Goal: Task Accomplishment & Management: Manage account settings

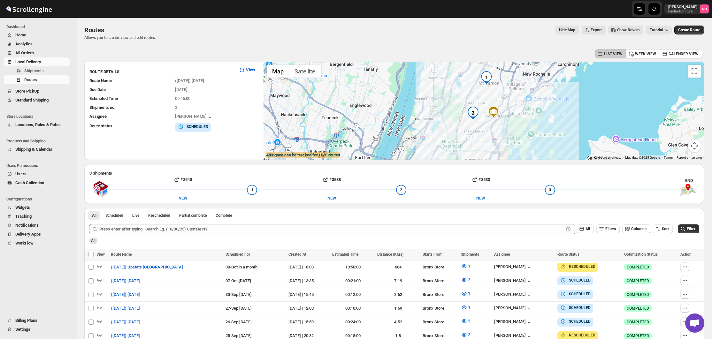
scroll to position [159, 0]
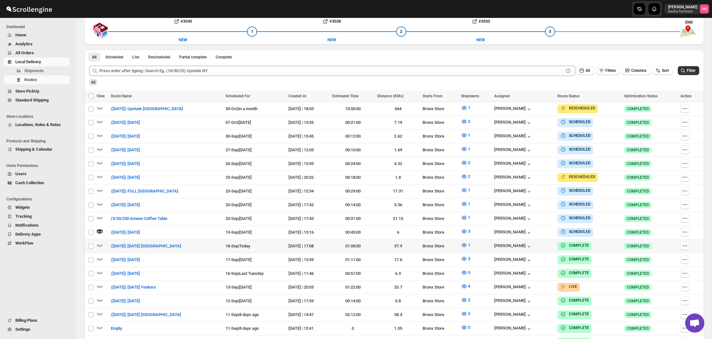
click at [58, 53] on span "All Orders" at bounding box center [41, 53] width 53 height 6
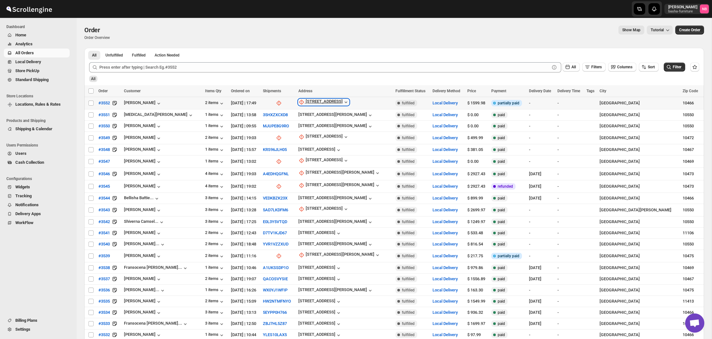
click at [311, 100] on div "[STREET_ADDRESS]" at bounding box center [324, 102] width 37 height 6
click at [319, 139] on span "Update manually" at bounding box center [322, 137] width 30 height 5
select select "US"
select select "[US_STATE]"
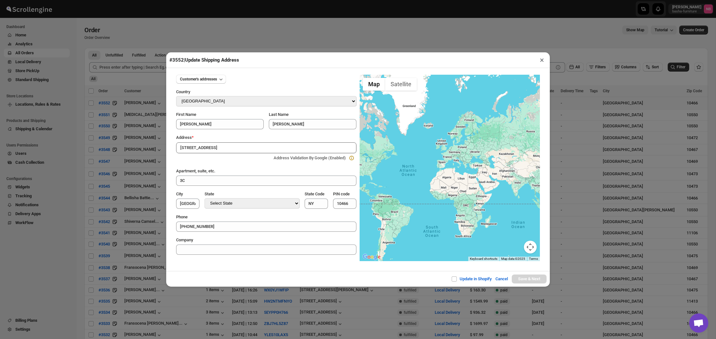
click at [540, 61] on button "×" at bounding box center [541, 60] width 9 height 9
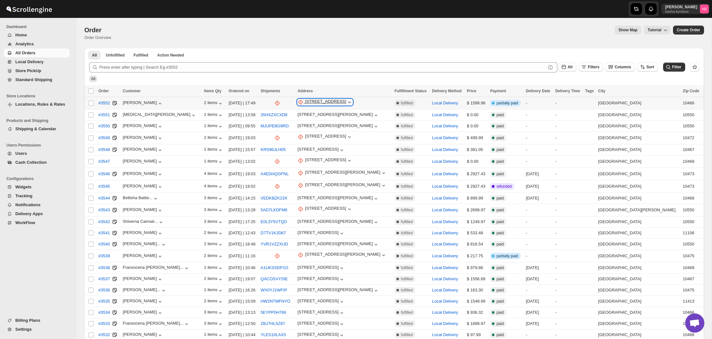
click at [316, 100] on div "[STREET_ADDRESS]" at bounding box center [325, 102] width 41 height 6
click at [317, 105] on div "[STREET_ADDRESS]" at bounding box center [325, 102] width 41 height 6
click at [321, 138] on span "Update manually" at bounding box center [322, 137] width 31 height 5
select select "US"
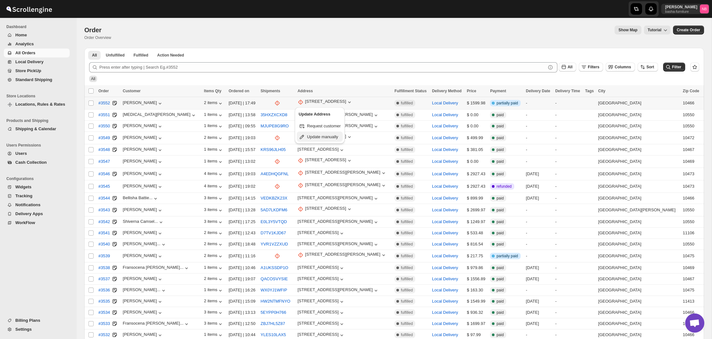
select select "[US_STATE]"
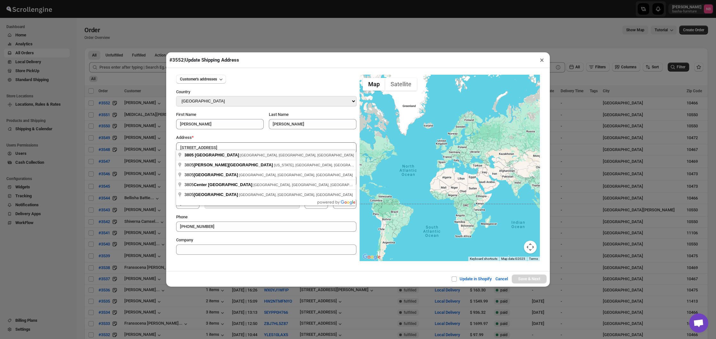
type input "[STREET_ADDRESS]"
type input "[GEOGRAPHIC_DATA]"
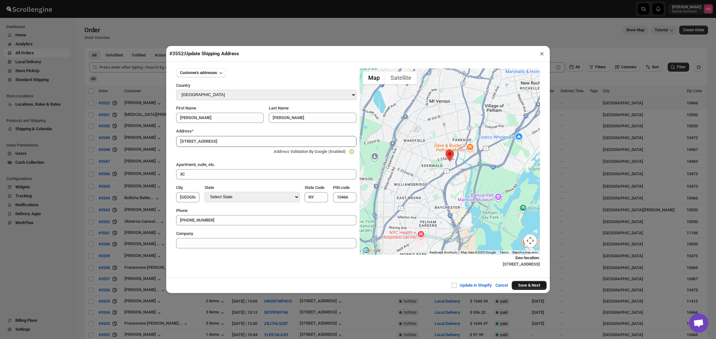
click at [531, 285] on button "Save & Next" at bounding box center [529, 285] width 35 height 9
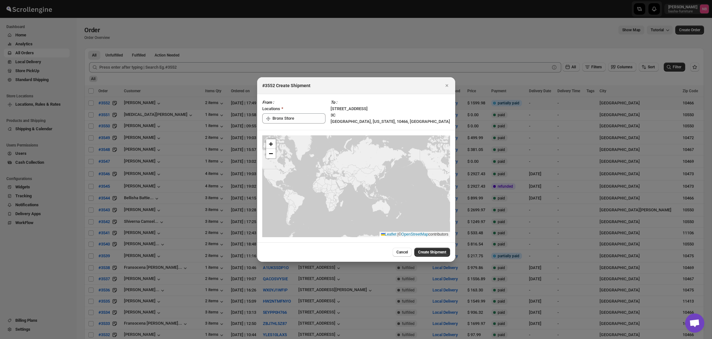
click at [426, 251] on span "Create Shipment" at bounding box center [432, 252] width 28 height 5
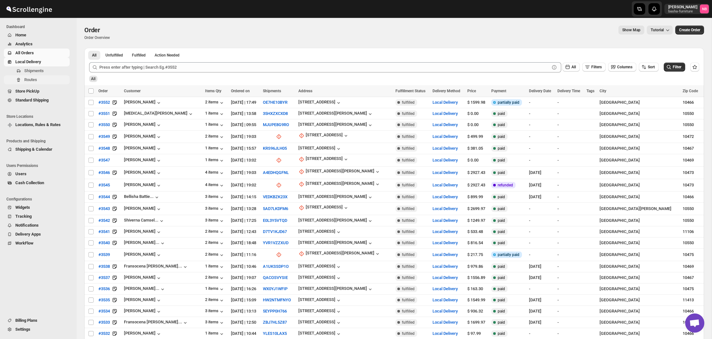
click at [38, 81] on span "Routes" at bounding box center [46, 80] width 44 height 6
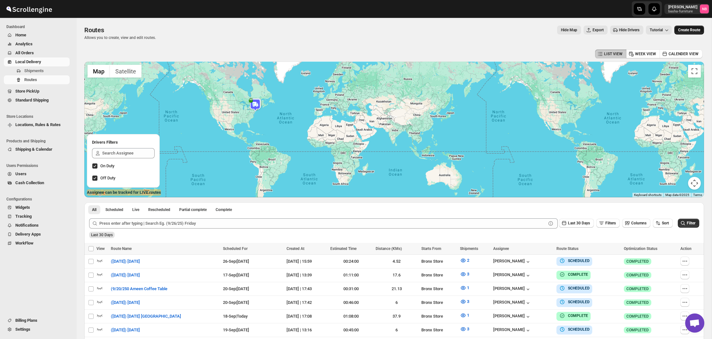
click at [682, 31] on span "Create Route" at bounding box center [690, 29] width 22 height 5
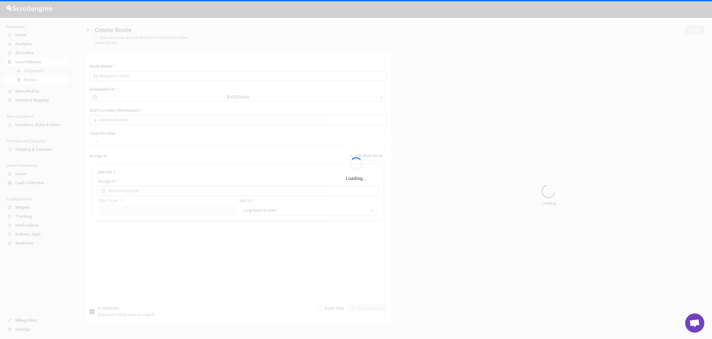
type input "Route - 18/09-0557"
type input "Not Available"
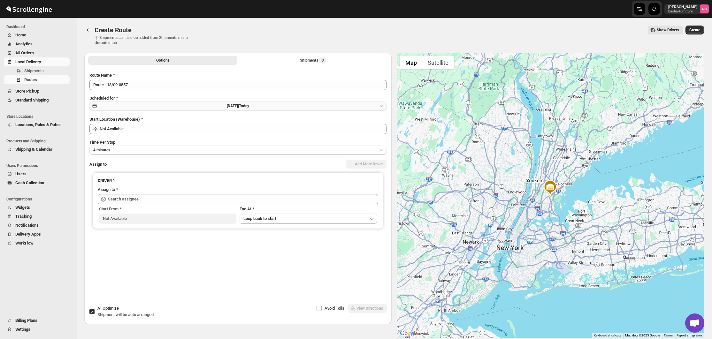
click at [227, 106] on span "[DATE] |" at bounding box center [233, 106] width 12 height 4
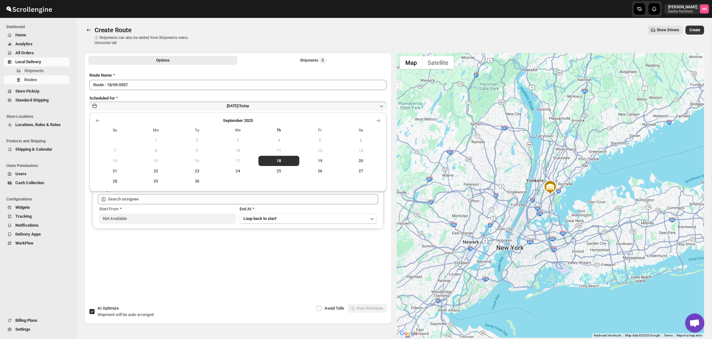
click at [313, 174] on span "26" at bounding box center [320, 171] width 36 height 5
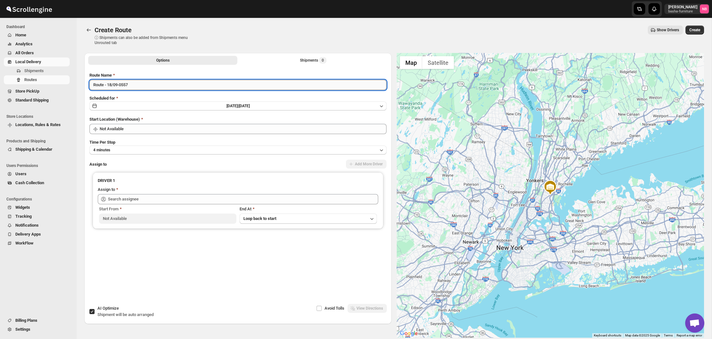
click at [246, 89] on input "Route - 18/09-0557" at bounding box center [237, 85] width 297 height 10
drag, startPoint x: 95, startPoint y: 85, endPoint x: 111, endPoint y: 87, distance: 15.8
click at [96, 84] on input "(/26/25)" at bounding box center [237, 85] width 297 height 10
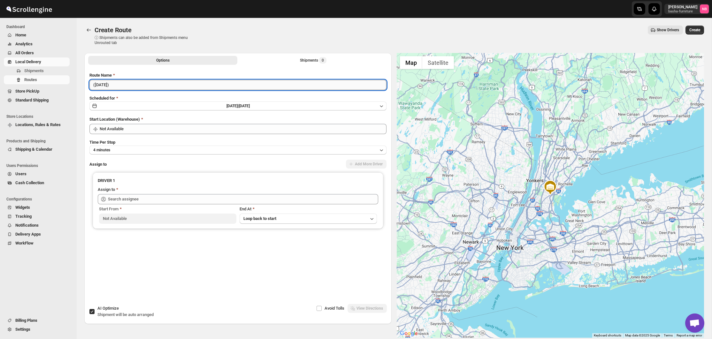
click at [156, 85] on input "([DATE])" at bounding box center [237, 85] width 297 height 10
type input "([DATE]) [DATE]"
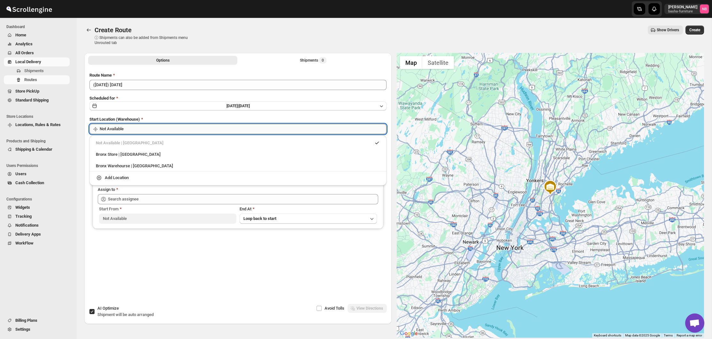
click at [159, 126] on input "Not Available" at bounding box center [243, 129] width 287 height 10
click at [147, 152] on div "Bronx Store | [GEOGRAPHIC_DATA]" at bounding box center [238, 155] width 284 height 6
type input "Bronx Store"
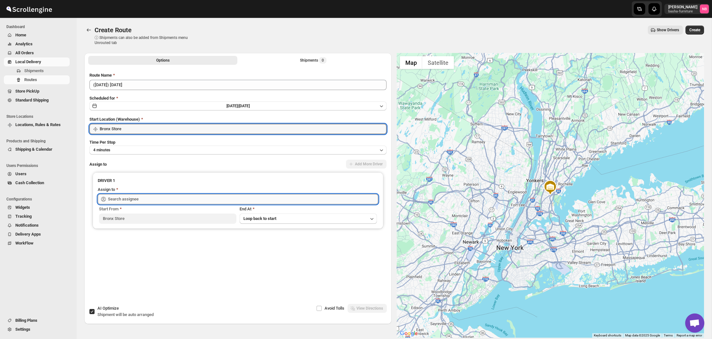
click at [156, 198] on input "text" at bounding box center [243, 199] width 270 height 10
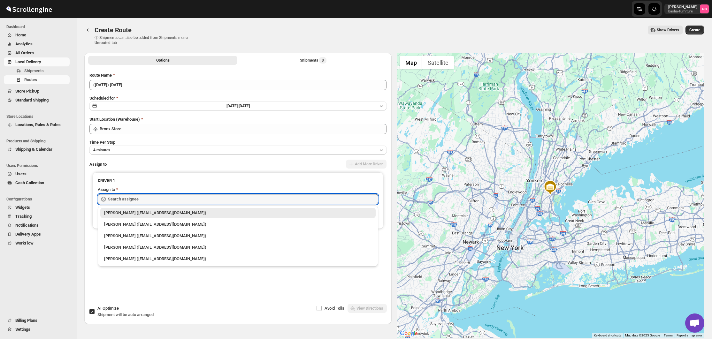
click at [145, 228] on div "[PERSON_NAME] ([EMAIL_ADDRESS][DOMAIN_NAME])" at bounding box center [238, 225] width 268 height 6
type input "[PERSON_NAME] ([EMAIL_ADDRESS][DOMAIN_NAME])"
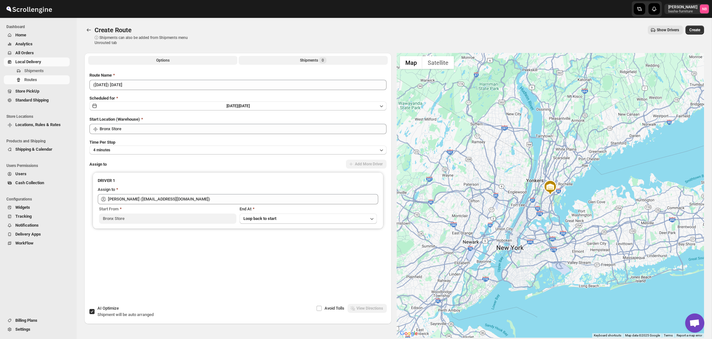
click at [300, 61] on div "Shipments 0" at bounding box center [313, 60] width 27 height 6
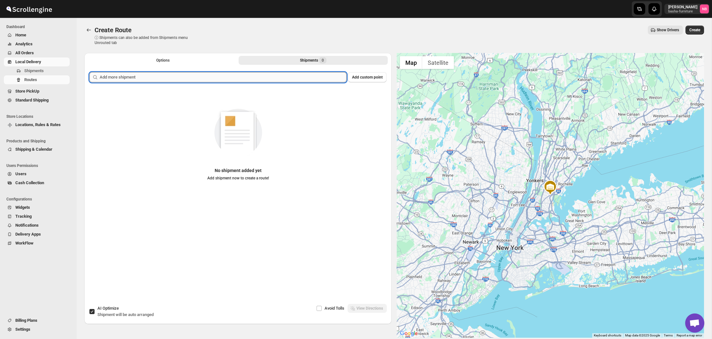
click at [292, 81] on input "text" at bounding box center [223, 77] width 247 height 10
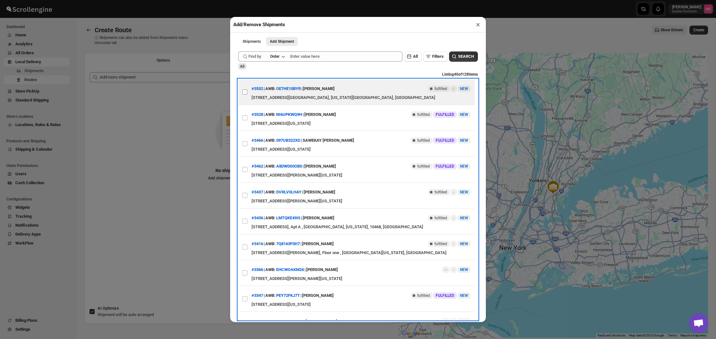
click at [245, 91] on input "View details for 68cc804139c4c993ff1a1252" at bounding box center [244, 91] width 5 height 5
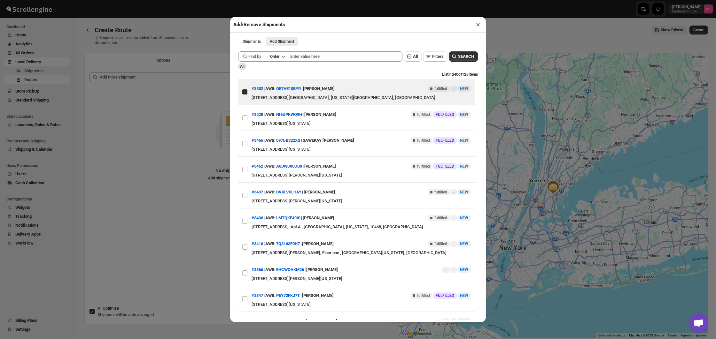
checkbox input "true"
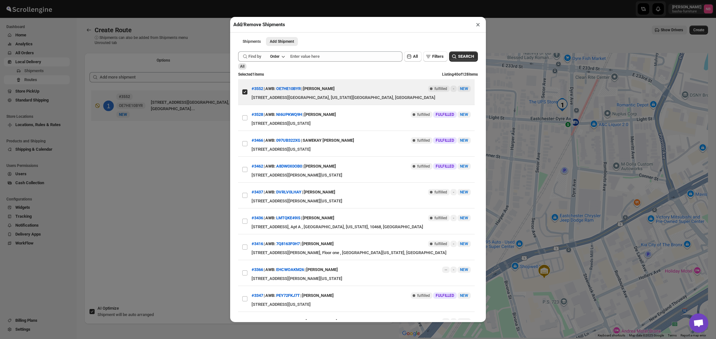
click at [156, 144] on div "Add/Remove Shipments × Shipments Add Shipment More views Shipments Add Shipment…" at bounding box center [358, 169] width 716 height 339
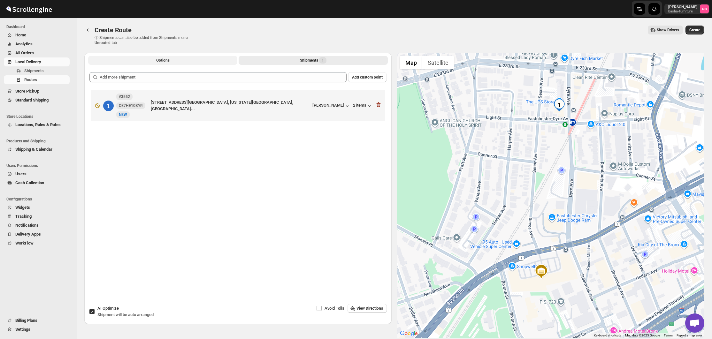
click at [185, 58] on button "Options" at bounding box center [162, 60] width 149 height 9
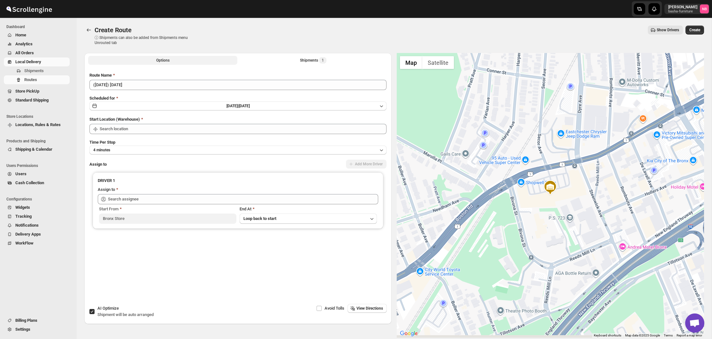
type input "Bronx Store"
type input "[PERSON_NAME] ([EMAIL_ADDRESS][DOMAIN_NAME])"
click at [691, 32] on span "Create" at bounding box center [695, 29] width 11 height 5
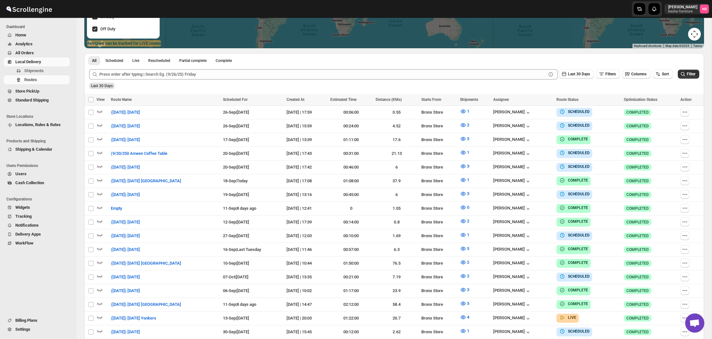
scroll to position [158, 0]
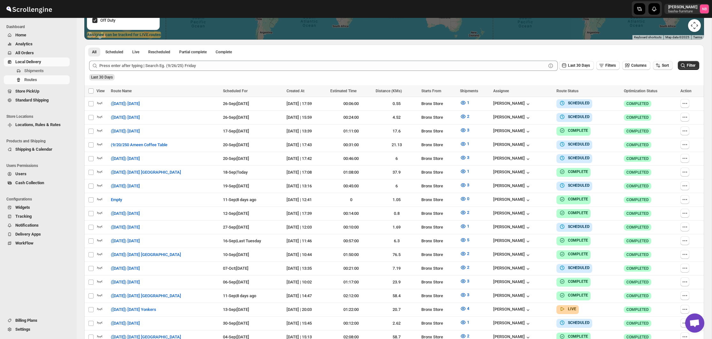
drag, startPoint x: 660, startPoint y: 66, endPoint x: 659, endPoint y: 69, distance: 3.3
click at [660, 66] on button "Sort" at bounding box center [663, 65] width 20 height 9
click at [649, 97] on div "Due Date" at bounding box center [651, 100] width 17 height 6
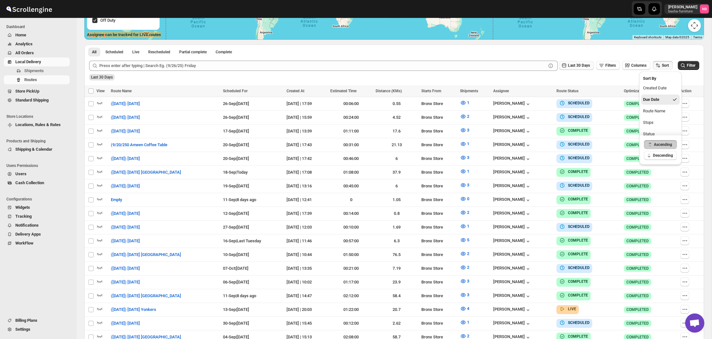
click at [580, 63] on button "Last 30 Days" at bounding box center [576, 65] width 35 height 9
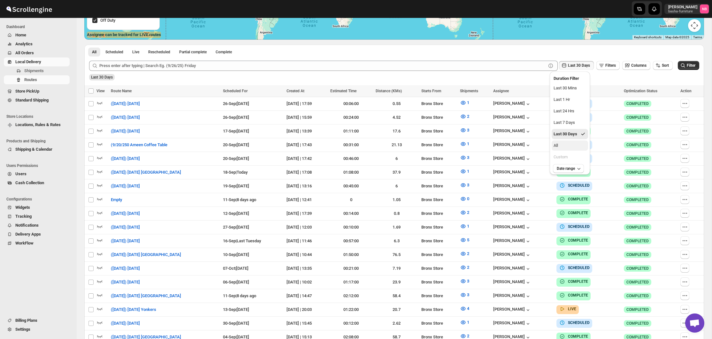
click at [572, 142] on button "All" at bounding box center [570, 146] width 36 height 10
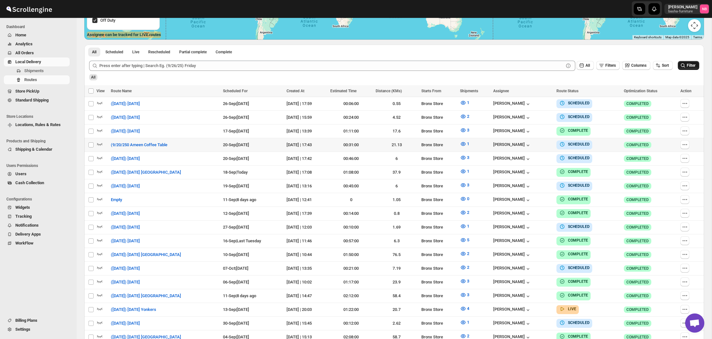
click at [690, 66] on span "Filter" at bounding box center [691, 65] width 9 height 4
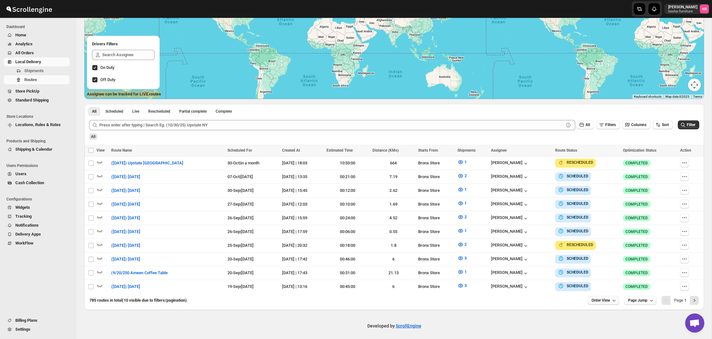
click at [597, 300] on span "Order View" at bounding box center [601, 300] width 19 height 5
click at [605, 242] on button "20 orders" at bounding box center [601, 242] width 36 height 10
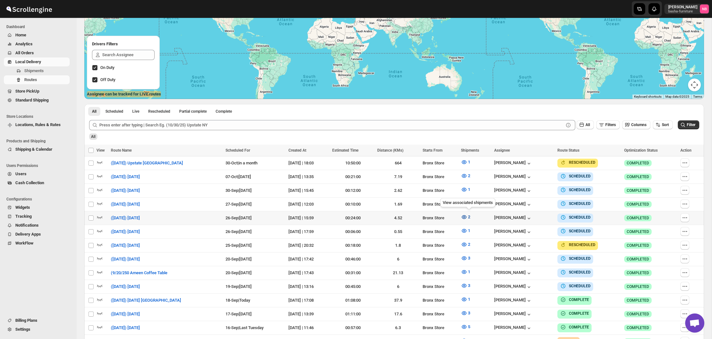
click at [465, 217] on icon "button" at bounding box center [464, 217] width 6 height 6
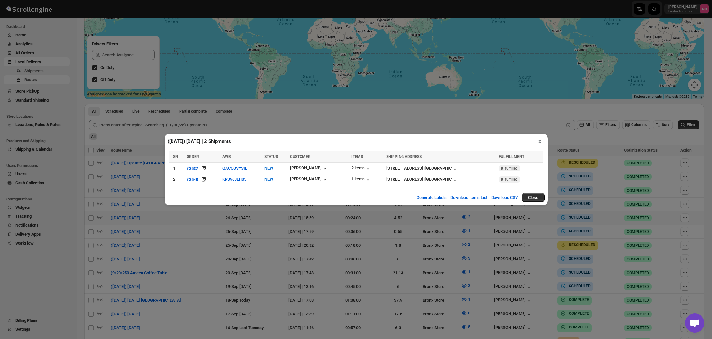
click at [218, 243] on div "([DATE]) [DATE] | 2 Shipments × SN ORDER AWB STATUS CUSTOMER ITEMS SHIPPING ADD…" at bounding box center [356, 169] width 712 height 339
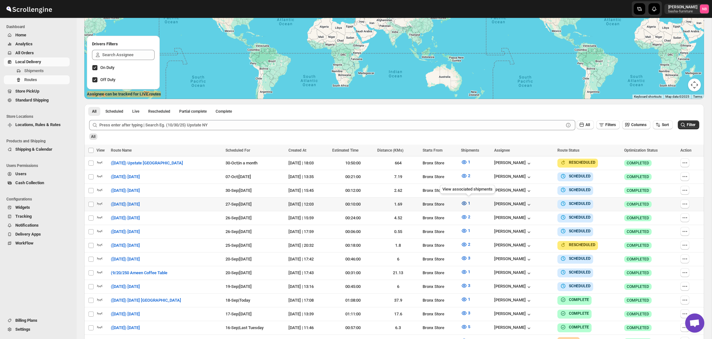
click at [471, 203] on span "1" at bounding box center [469, 203] width 2 height 5
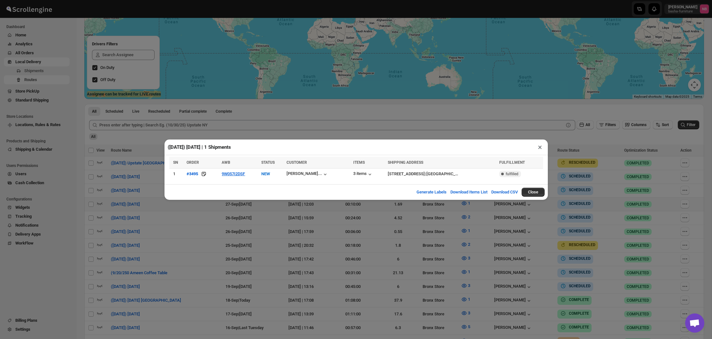
click at [218, 229] on div "([DATE]) [DATE] | 1 Shipments × SN ORDER AWB STATUS CUSTOMER ITEMS SHIPPING ADD…" at bounding box center [356, 169] width 712 height 339
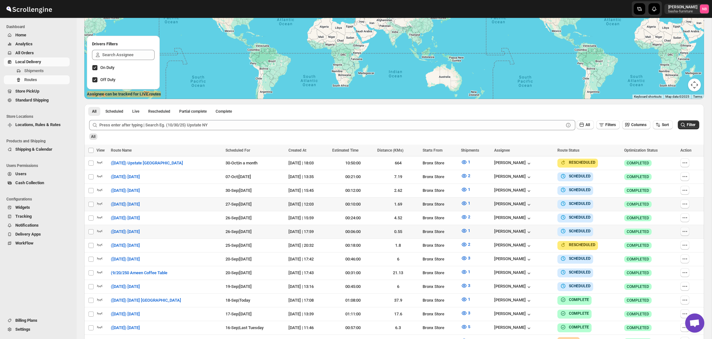
click at [685, 232] on icon "button" at bounding box center [685, 232] width 6 height 6
checkbox input "true"
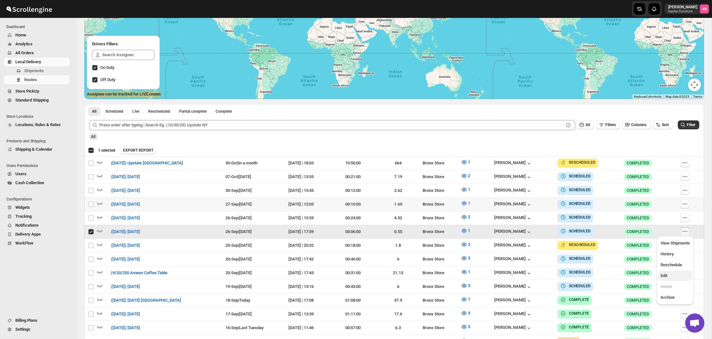
click at [671, 278] on span "Edit" at bounding box center [675, 276] width 29 height 6
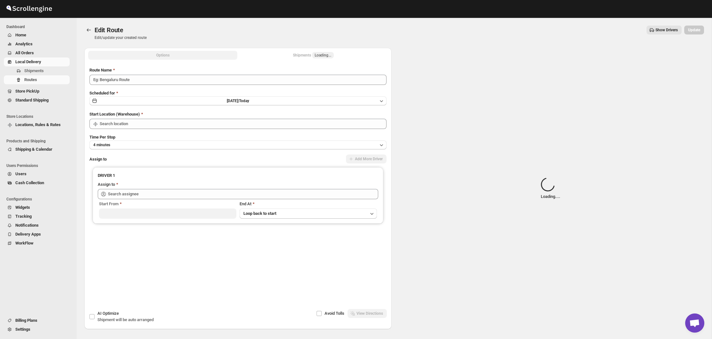
type input "([DATE]) [DATE]"
type input "[PERSON_NAME] ([EMAIL_ADDRESS][DOMAIN_NAME])"
type input "Bronx Store"
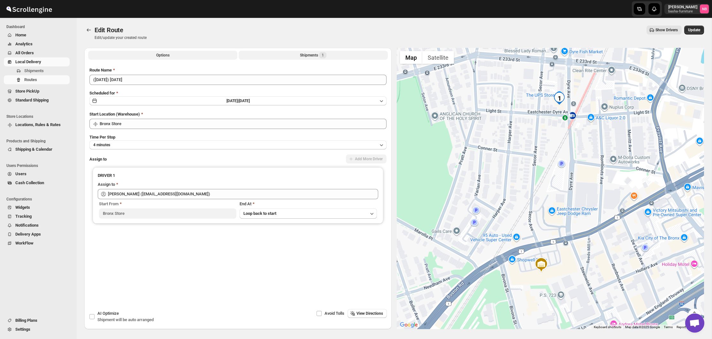
click at [303, 57] on div "Shipments 1" at bounding box center [313, 55] width 27 height 6
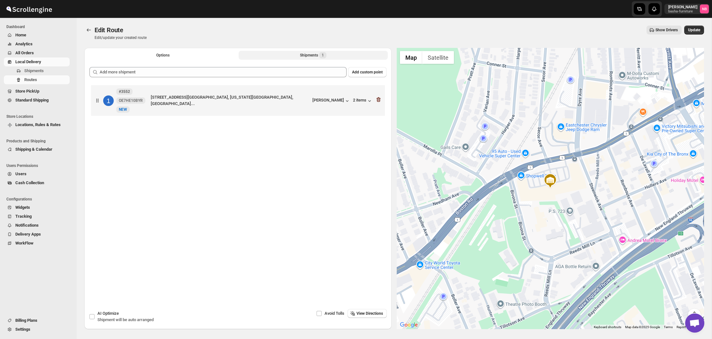
click at [379, 101] on icon "button" at bounding box center [379, 100] width 1 height 2
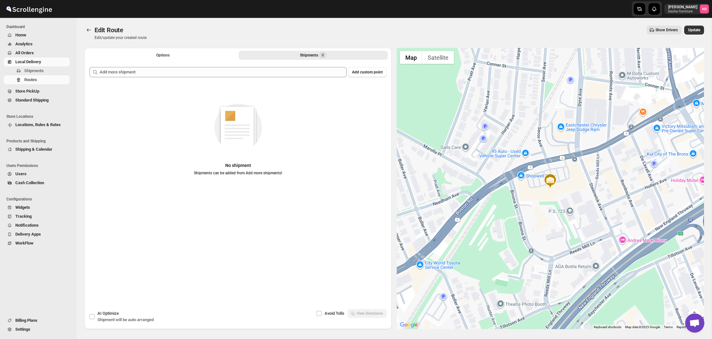
click at [689, 32] on span "Update" at bounding box center [695, 29] width 12 height 5
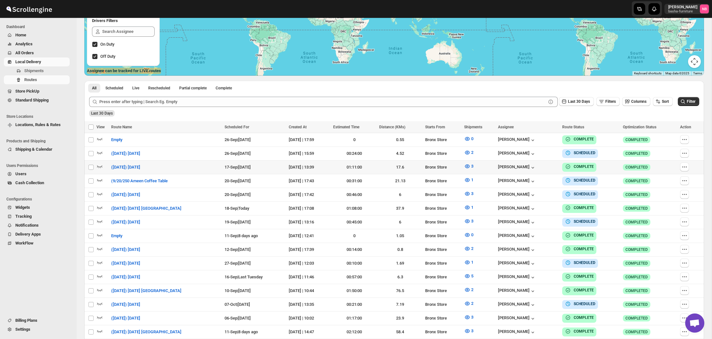
scroll to position [136, 0]
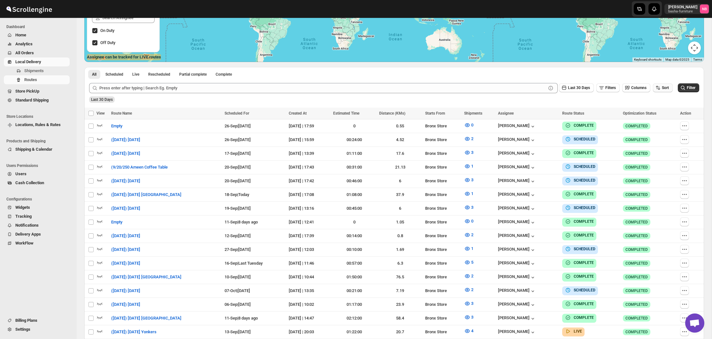
click at [666, 87] on span "Sort" at bounding box center [665, 88] width 7 height 4
click at [659, 120] on div "Due Date" at bounding box center [651, 122] width 17 height 6
click at [563, 86] on button "Last 30 Days" at bounding box center [576, 87] width 35 height 9
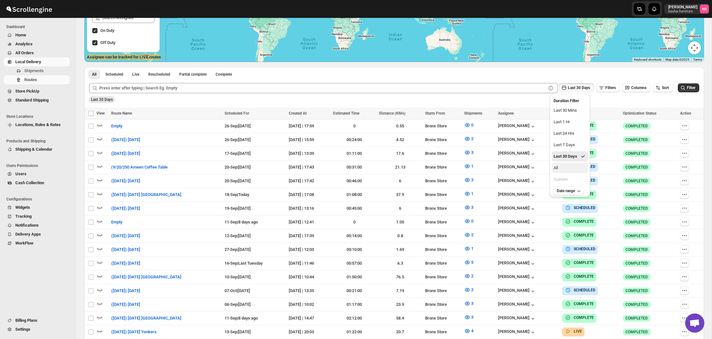
click at [565, 169] on button "All" at bounding box center [570, 168] width 36 height 10
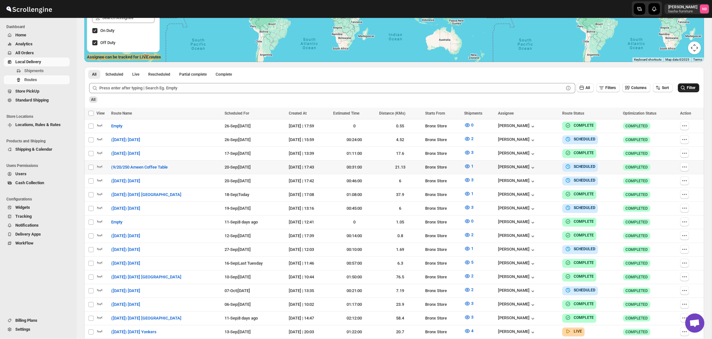
click at [690, 89] on span "Filter" at bounding box center [691, 88] width 9 height 4
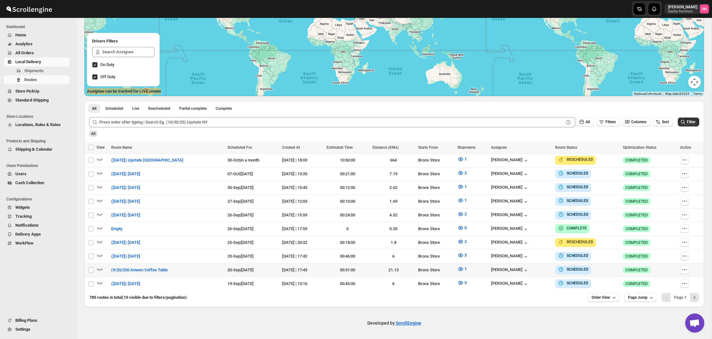
scroll to position [98, 0]
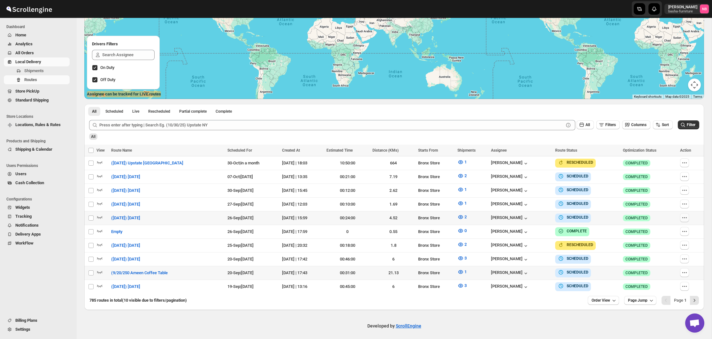
click at [686, 219] on icon "button" at bounding box center [685, 218] width 6 height 6
checkbox input "true"
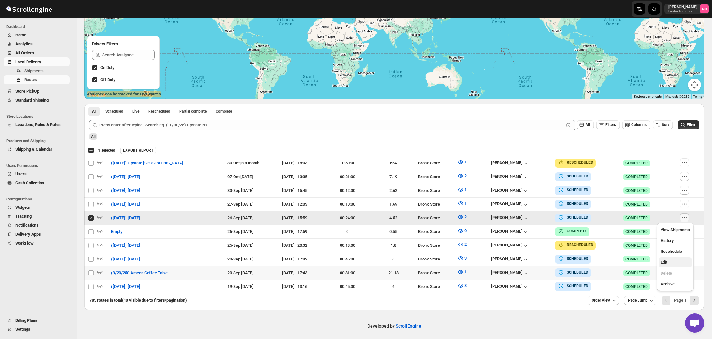
click at [672, 263] on span "Edit" at bounding box center [675, 263] width 29 height 6
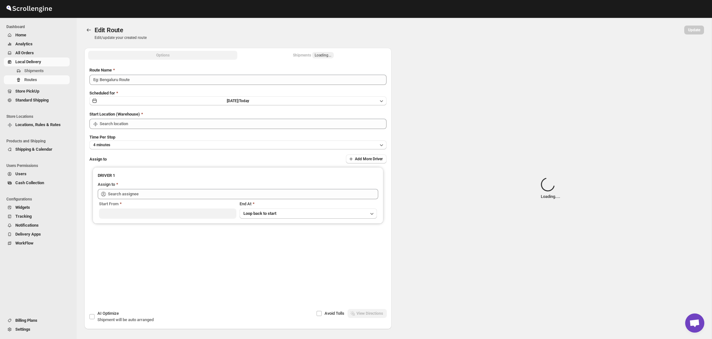
type input "([DATE]) [DATE]"
type input "Bronx Store"
type input "[PERSON_NAME] ([EMAIL_ADDRESS][DOMAIN_NAME])"
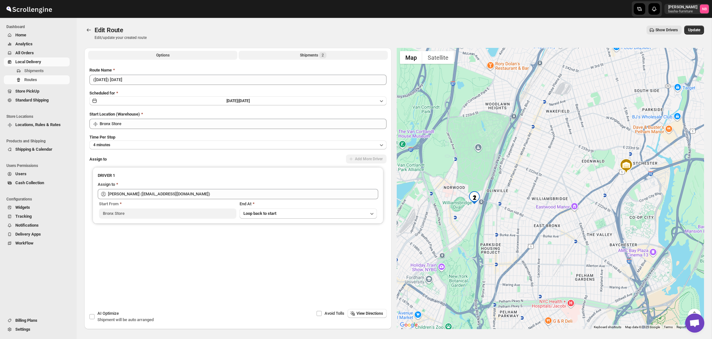
click at [290, 55] on button "Shipments 2" at bounding box center [313, 55] width 149 height 9
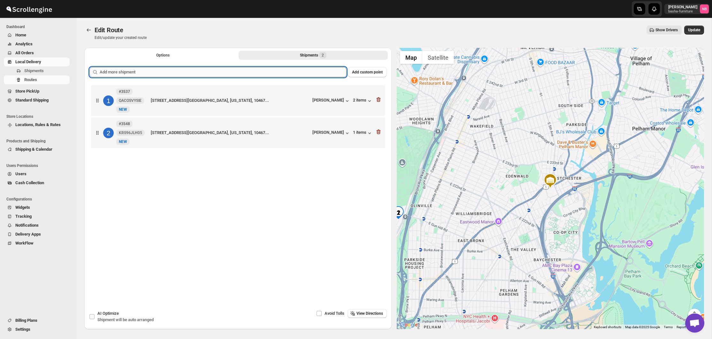
click at [265, 75] on input "text" at bounding box center [223, 72] width 247 height 10
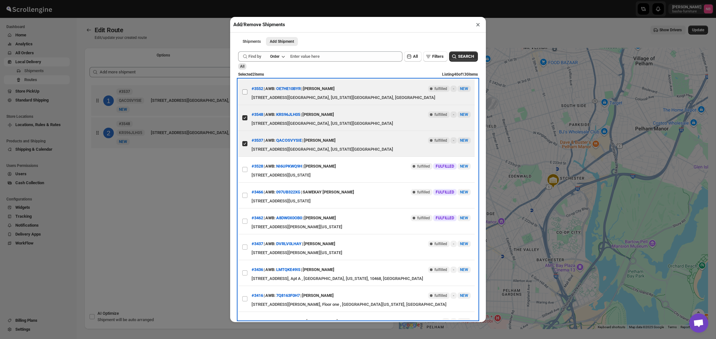
click at [245, 92] on input "View details for 68cc804139c4c993ff1a1252" at bounding box center [244, 91] width 5 height 5
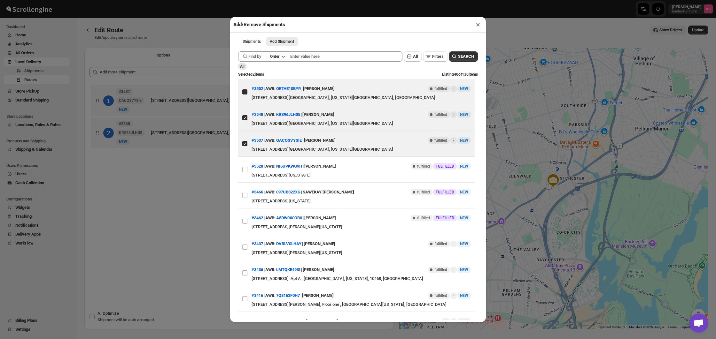
checkbox input "true"
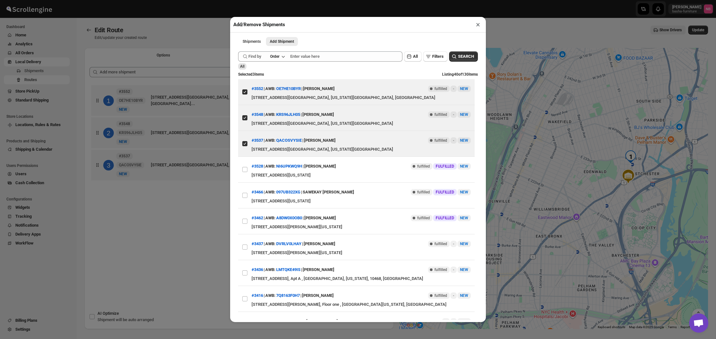
click at [191, 191] on div "Add/Remove Shipments × Shipments Add Shipment More views Shipments Add Shipment…" at bounding box center [358, 169] width 716 height 339
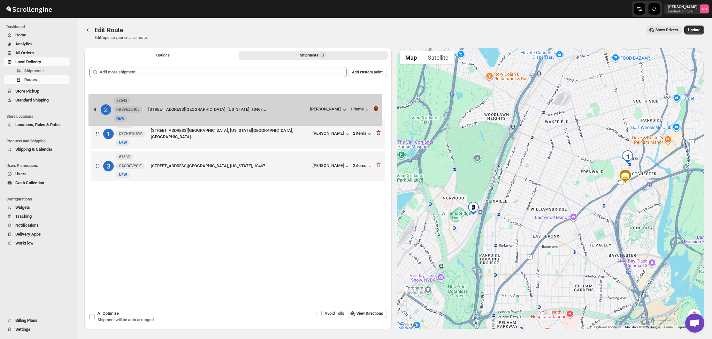
drag, startPoint x: 240, startPoint y: 135, endPoint x: 237, endPoint y: 106, distance: 28.9
click at [237, 107] on div "1 #3552 OE7HE10BYR New NEW [STREET_ADDRESS][GEOGRAPHIC_DATA][US_STATE]... [PERS…" at bounding box center [237, 134] width 297 height 101
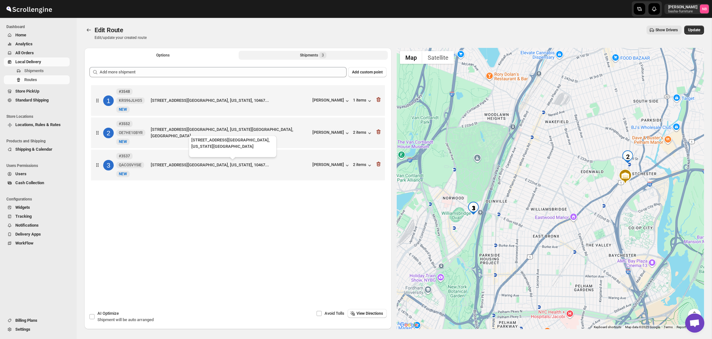
drag, startPoint x: 251, startPoint y: 169, endPoint x: 245, endPoint y: 132, distance: 37.8
click at [245, 132] on div "1 #3548 KRS96JLH05 New NEW [STREET_ADDRESS][GEOGRAPHIC_DATA][US_STATE]... [PERS…" at bounding box center [237, 134] width 297 height 100
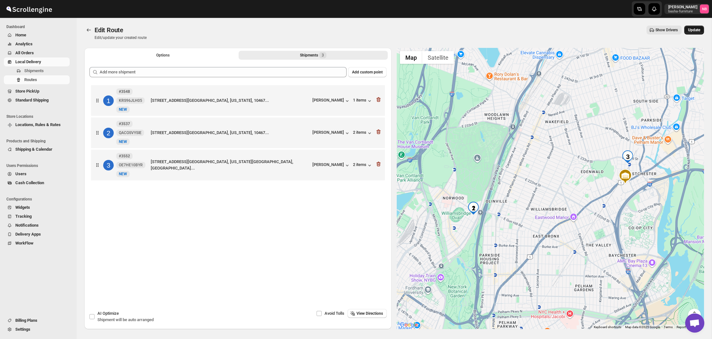
click at [699, 31] on span "Update" at bounding box center [695, 29] width 12 height 5
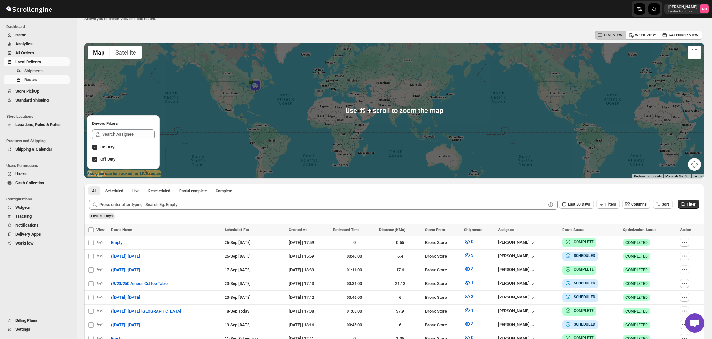
scroll to position [61, 0]
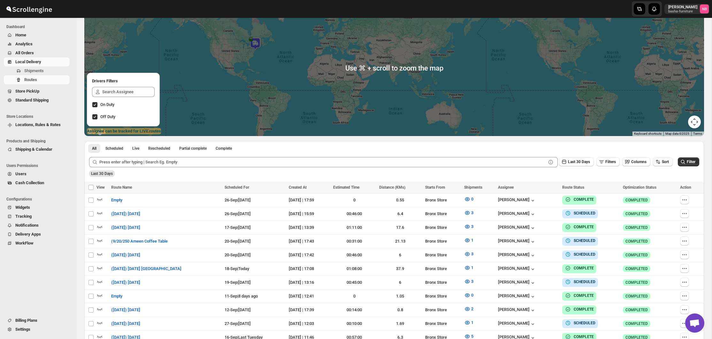
click at [663, 160] on span "Sort" at bounding box center [665, 162] width 7 height 4
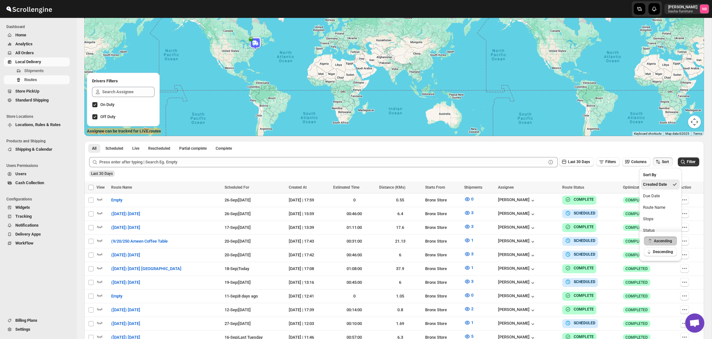
drag, startPoint x: 661, startPoint y: 196, endPoint x: 649, endPoint y: 188, distance: 14.6
click at [660, 196] on div "Due Date" at bounding box center [651, 196] width 17 height 6
click at [584, 160] on span "Last 30 Days" at bounding box center [579, 162] width 22 height 4
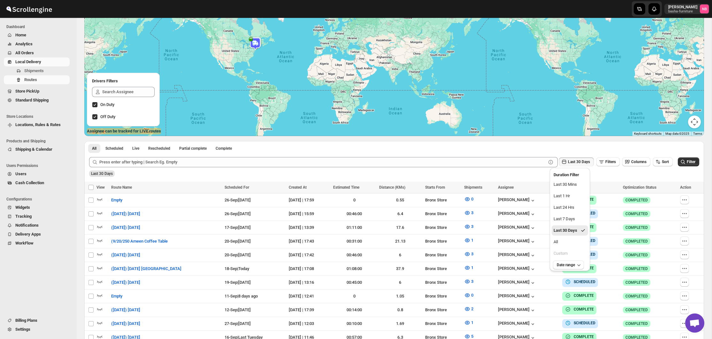
drag, startPoint x: 565, startPoint y: 237, endPoint x: 613, endPoint y: 230, distance: 48.6
click at [565, 237] on button "All" at bounding box center [570, 242] width 36 height 10
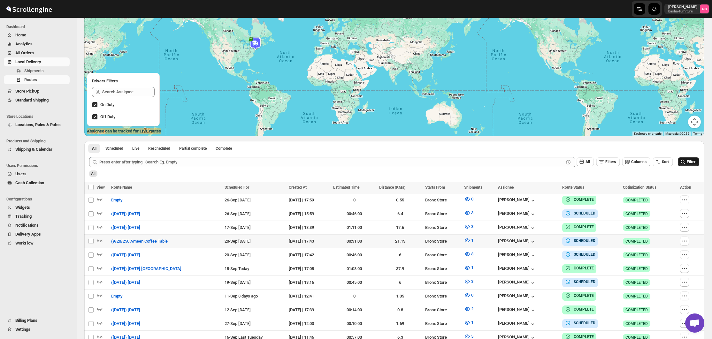
click at [696, 165] on button "Filter" at bounding box center [688, 162] width 21 height 9
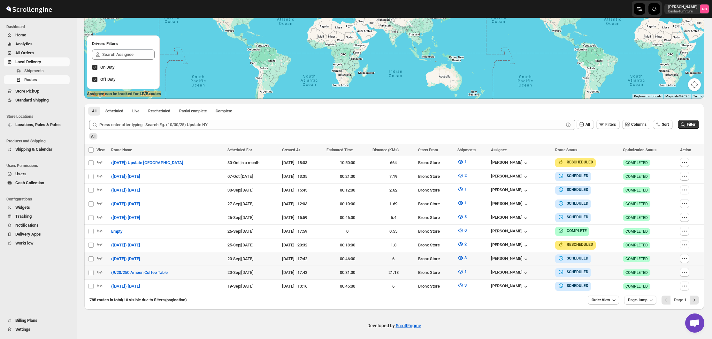
scroll to position [98, 0]
click at [592, 300] on span "Order View" at bounding box center [601, 300] width 19 height 5
click at [591, 238] on button "20 orders" at bounding box center [601, 242] width 36 height 10
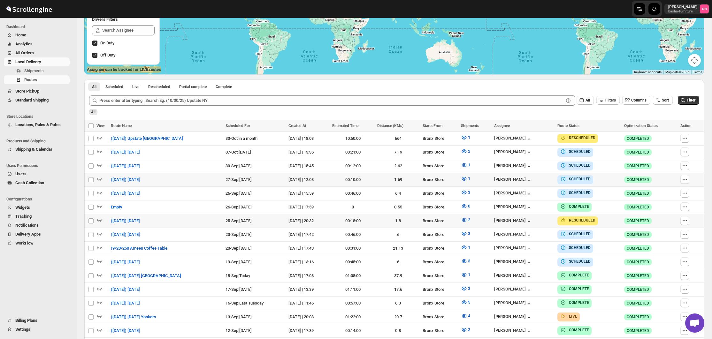
scroll to position [184, 0]
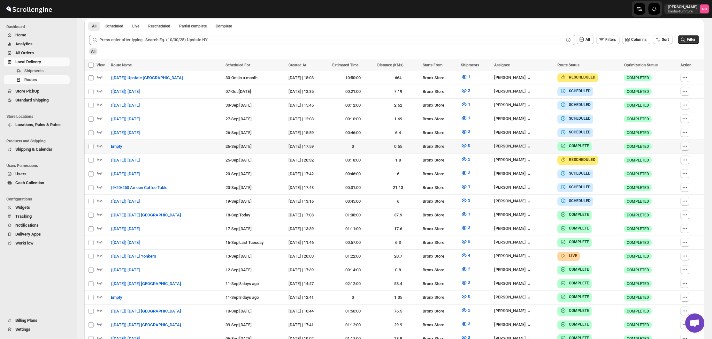
click at [687, 145] on icon "button" at bounding box center [685, 146] width 6 height 6
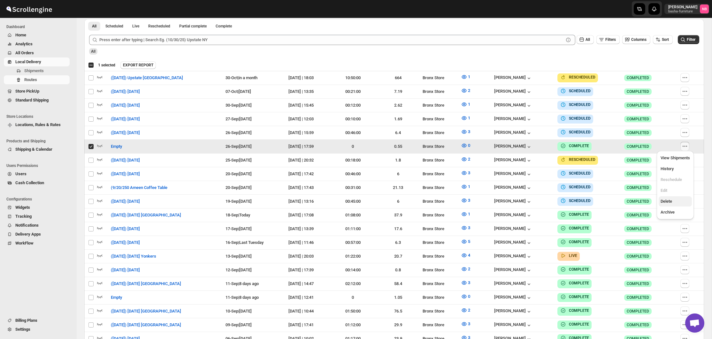
click at [680, 198] on button "Delete" at bounding box center [675, 202] width 33 height 10
checkbox input "false"
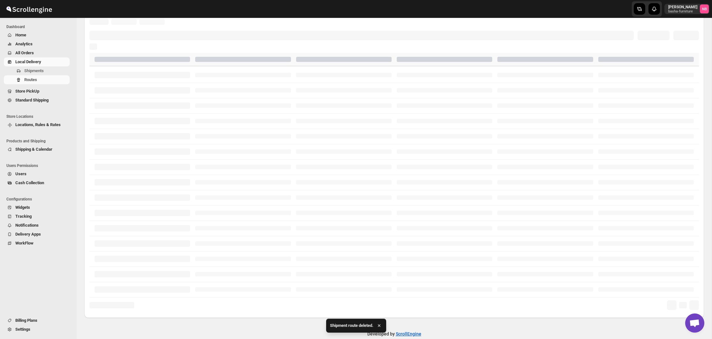
scroll to position [140, 0]
